Goal: Task Accomplishment & Management: Use online tool/utility

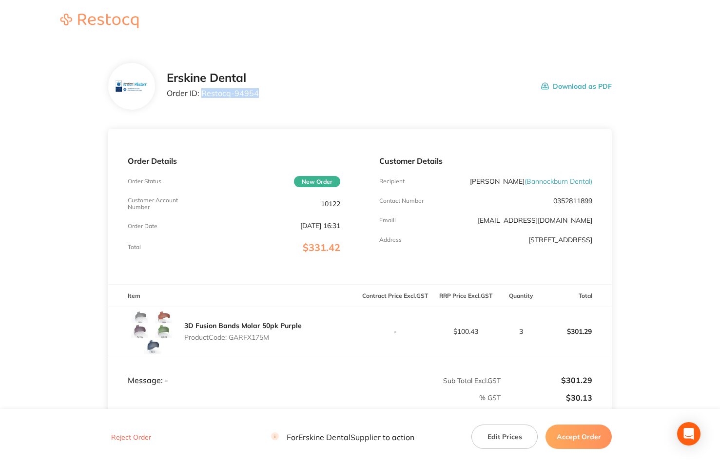
drag, startPoint x: 202, startPoint y: 92, endPoint x: 257, endPoint y: 97, distance: 55.3
click at [257, 97] on div "Erskine Dental Order ID: Restocq- 94954 Download as PDF" at bounding box center [389, 86] width 445 height 30
copy p "Restocq- 94954"
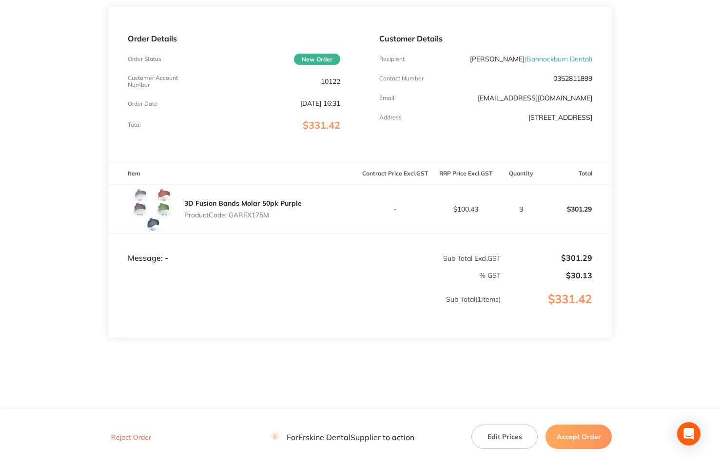
scroll to position [129, 0]
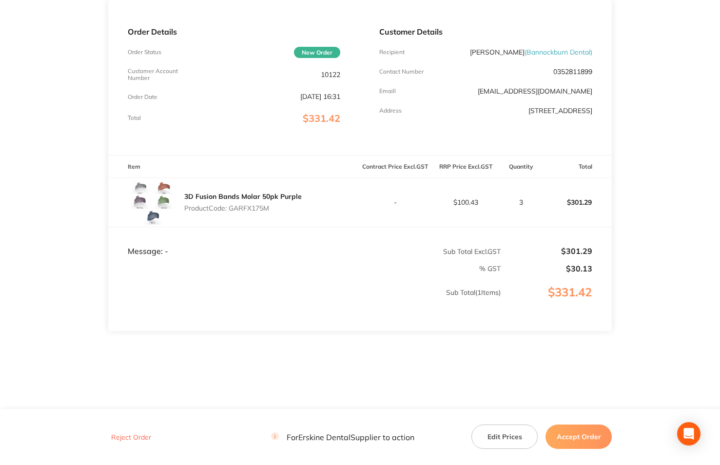
click at [561, 437] on button "Accept Order" at bounding box center [578, 437] width 66 height 24
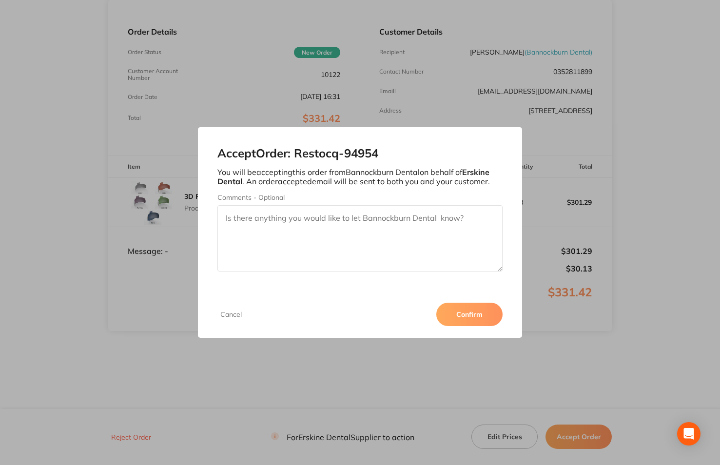
click at [476, 317] on button "Confirm" at bounding box center [469, 314] width 66 height 23
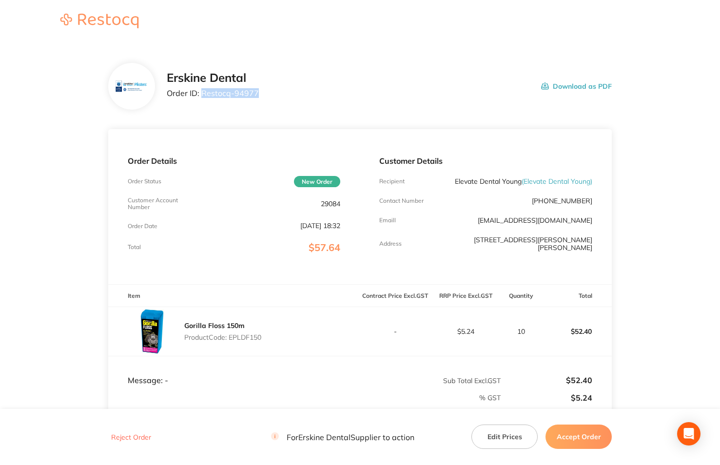
drag, startPoint x: 201, startPoint y: 94, endPoint x: 261, endPoint y: 91, distance: 60.0
click at [261, 91] on div "[PERSON_NAME] Dental Order ID: Restocq- 94977 Download as PDF" at bounding box center [389, 86] width 445 height 30
copy p "Restocq- 94977"
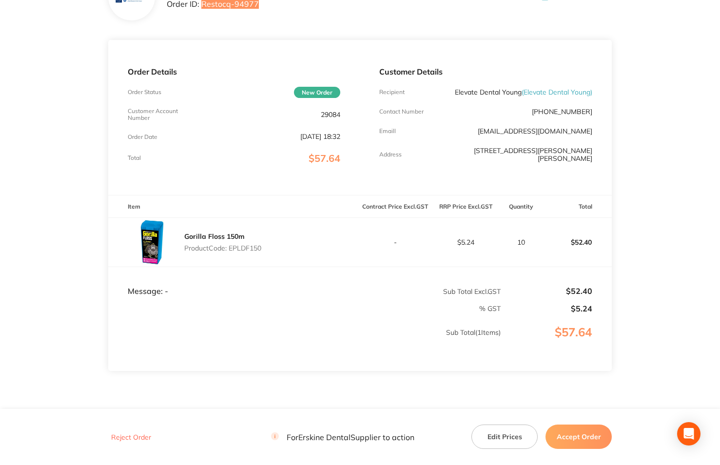
scroll to position [97, 0]
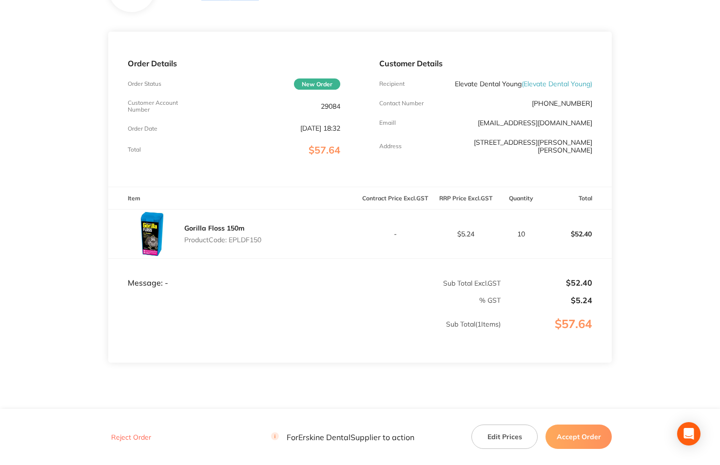
click at [584, 431] on button "Accept Order" at bounding box center [578, 437] width 66 height 24
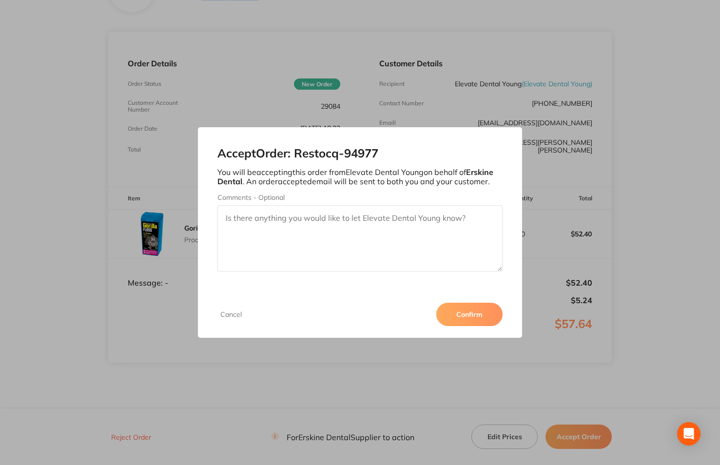
click at [467, 315] on button "Confirm" at bounding box center [469, 314] width 66 height 23
